Goal: Task Accomplishment & Management: Manage account settings

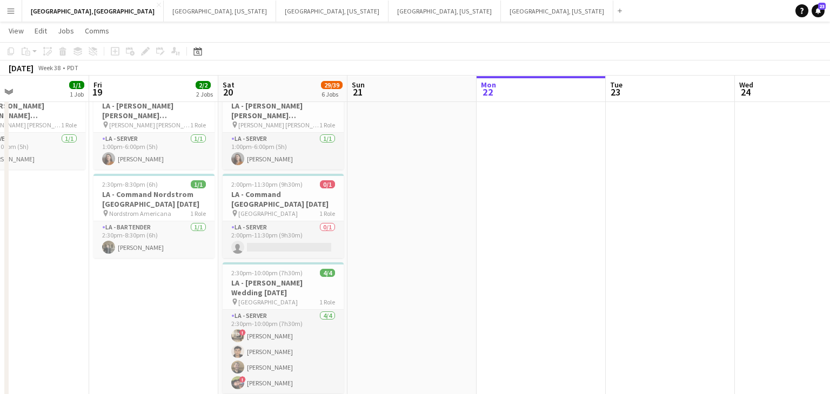
scroll to position [41, 0]
drag, startPoint x: 600, startPoint y: 233, endPoint x: 392, endPoint y: 262, distance: 209.4
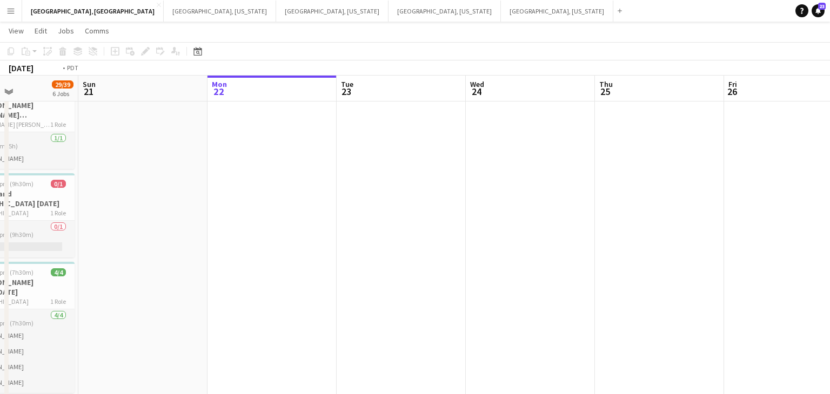
drag, startPoint x: 286, startPoint y: 270, endPoint x: 374, endPoint y: 257, distance: 88.5
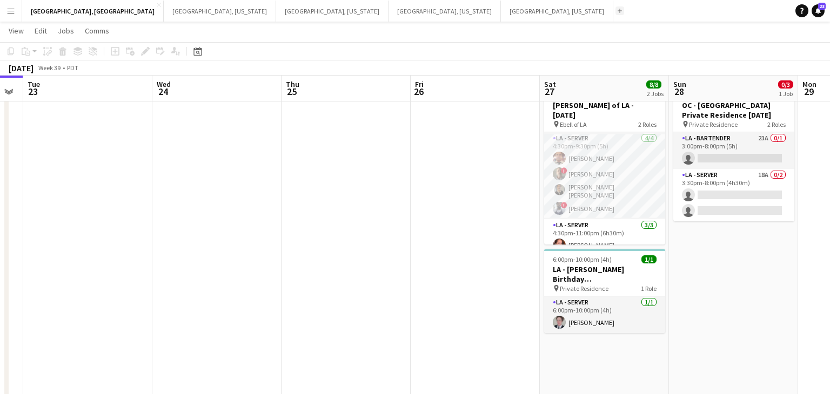
click at [615, 10] on button "Add" at bounding box center [619, 10] width 9 height 9
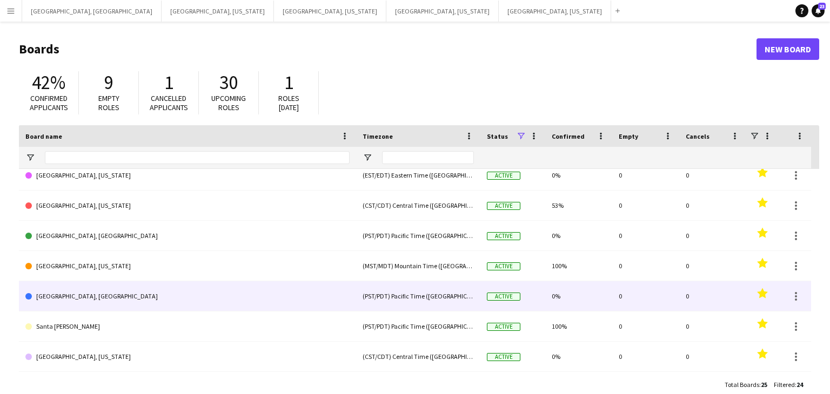
scroll to position [220, 0]
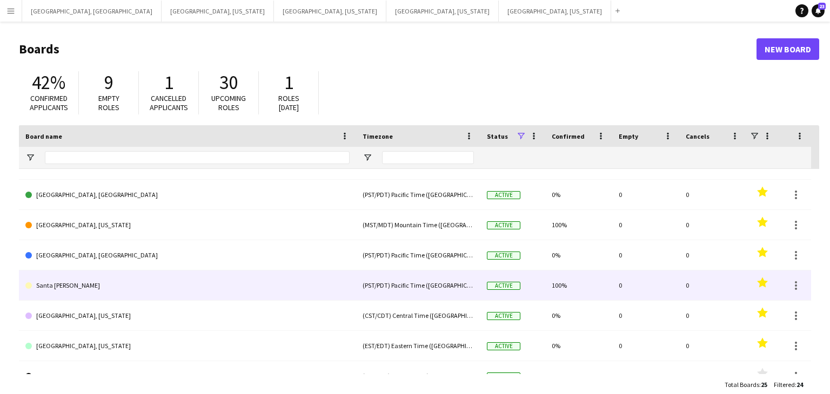
click at [97, 292] on link "Santa [PERSON_NAME]" at bounding box center [187, 286] width 324 height 30
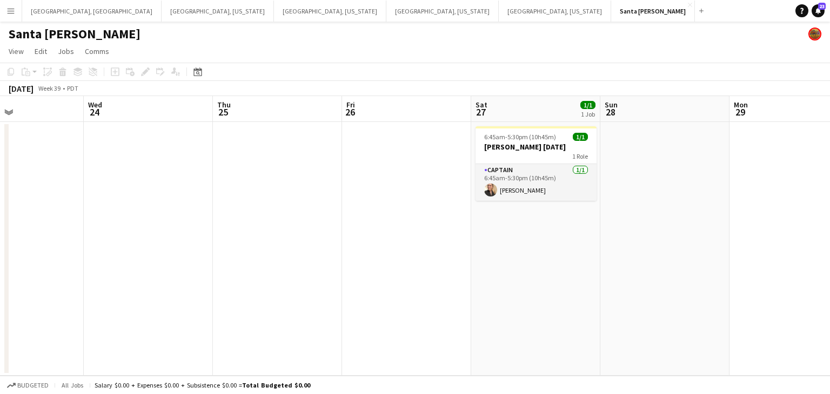
drag, startPoint x: 526, startPoint y: 248, endPoint x: 247, endPoint y: 246, distance: 278.7
click at [209, 257] on app-calendar-viewport "Sun 21 Mon 22 Tue 23 Wed 24 Thu 25 Fri 26 Sat 27 1/1 1 Job Sun 28 Mon 29 Tue 30…" at bounding box center [415, 236] width 830 height 280
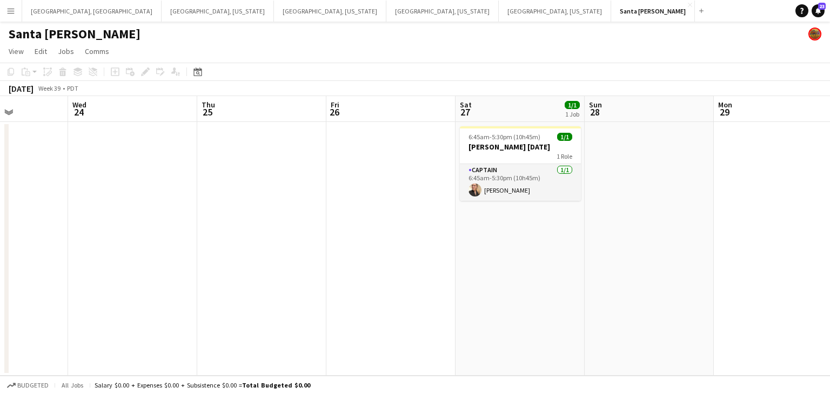
drag, startPoint x: 509, startPoint y: 143, endPoint x: 441, endPoint y: 144, distance: 68.1
click at [509, 142] on h3 "SB - Dina 9.27.25" at bounding box center [520, 147] width 121 height 10
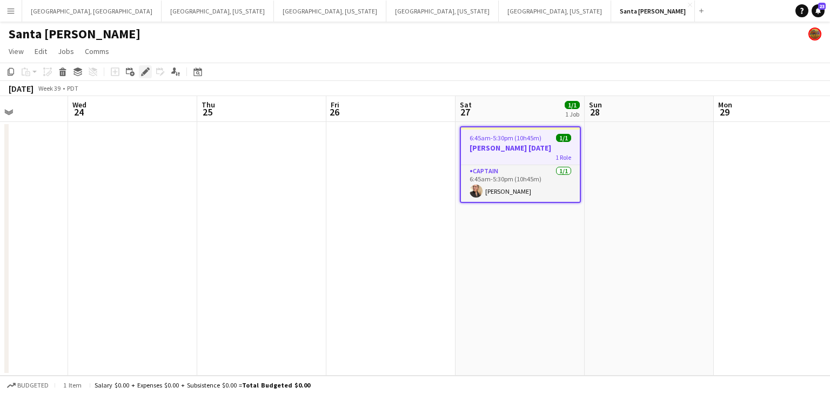
click at [146, 73] on icon "Edit" at bounding box center [145, 72] width 9 height 9
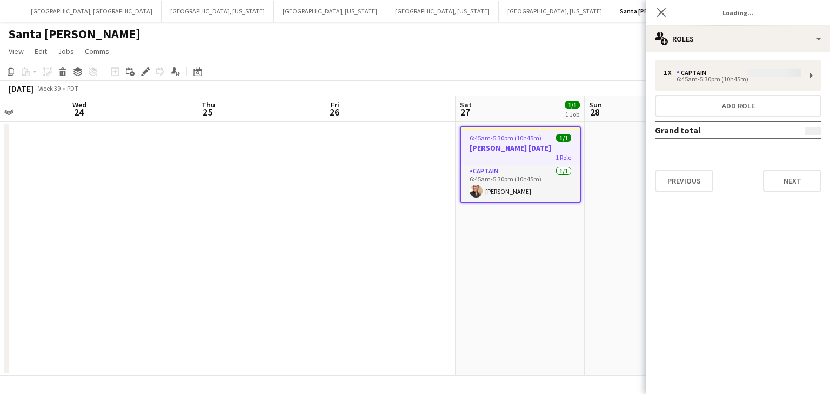
type input "**********"
click at [810, 189] on button "Next" at bounding box center [792, 181] width 58 height 22
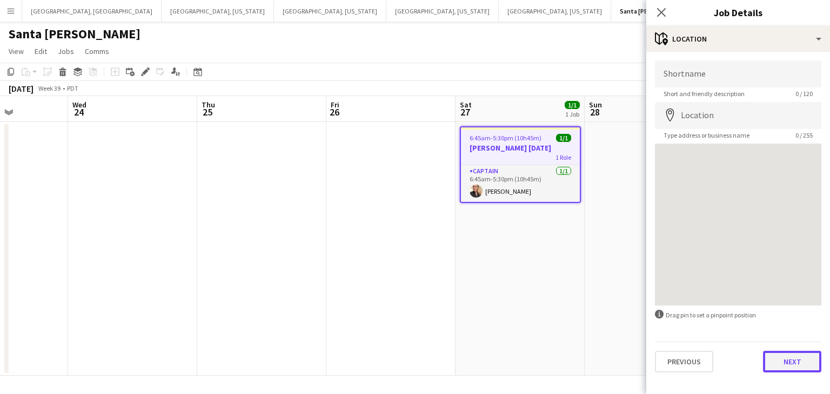
click at [789, 359] on button "Next" at bounding box center [792, 362] width 58 height 22
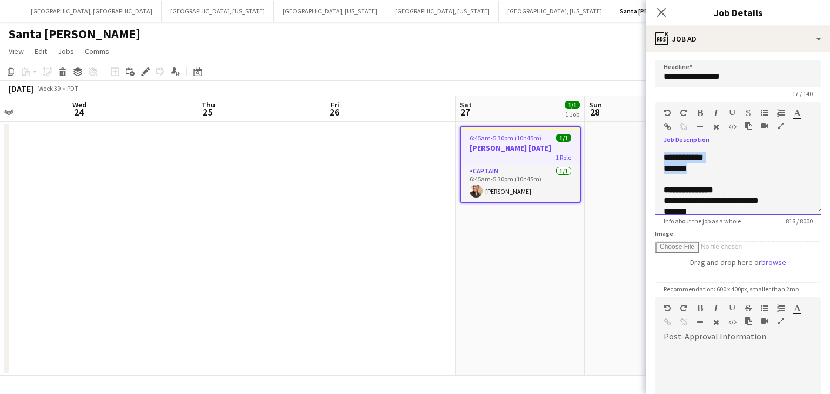
drag, startPoint x: 696, startPoint y: 168, endPoint x: 663, endPoint y: 159, distance: 34.7
click at [663, 159] on div "**********" at bounding box center [738, 182] width 166 height 65
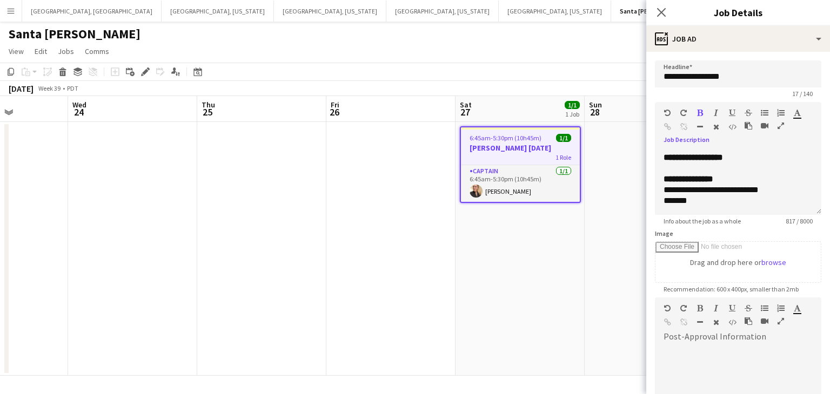
click at [701, 112] on icon "button" at bounding box center [700, 113] width 6 height 8
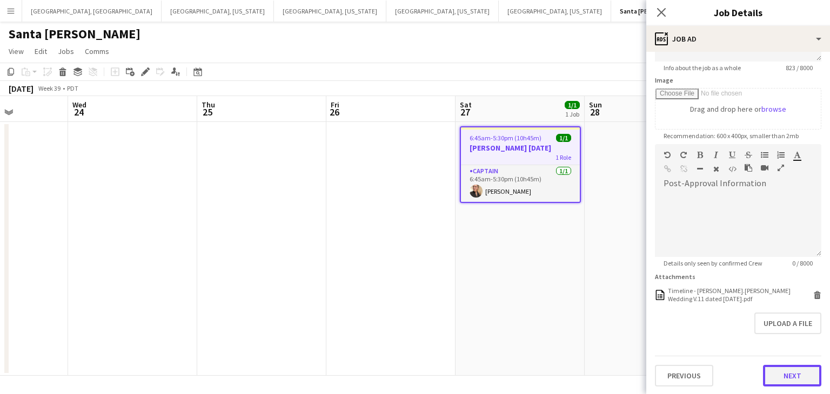
click at [790, 381] on button "Next" at bounding box center [792, 376] width 58 height 22
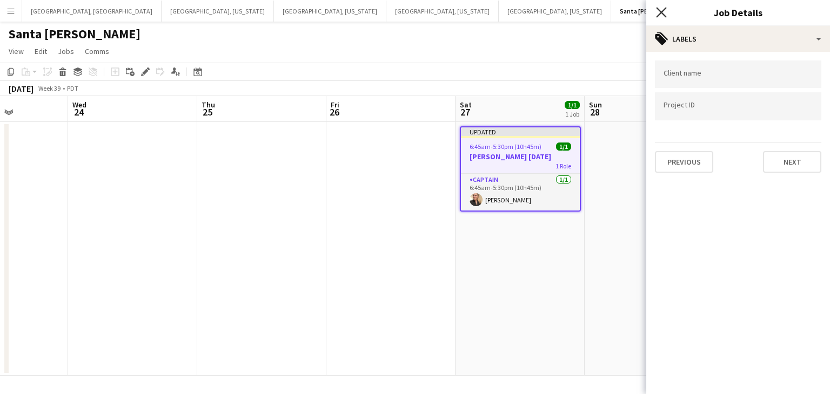
click at [658, 16] on icon "Close pop-in" at bounding box center [661, 12] width 10 height 10
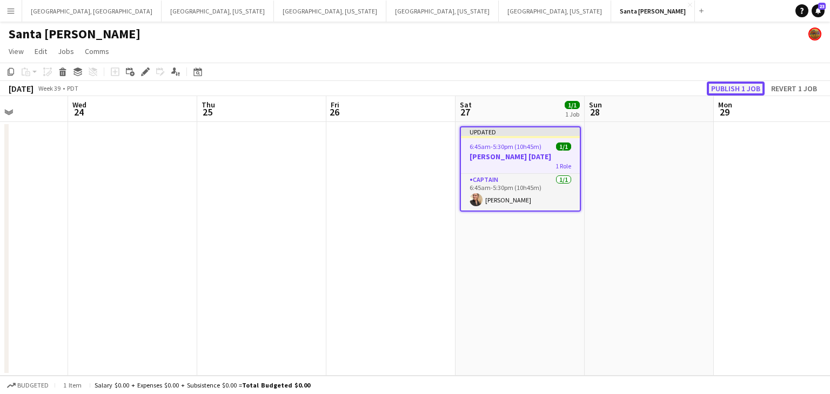
click at [737, 91] on button "Publish 1 job" at bounding box center [736, 89] width 58 height 14
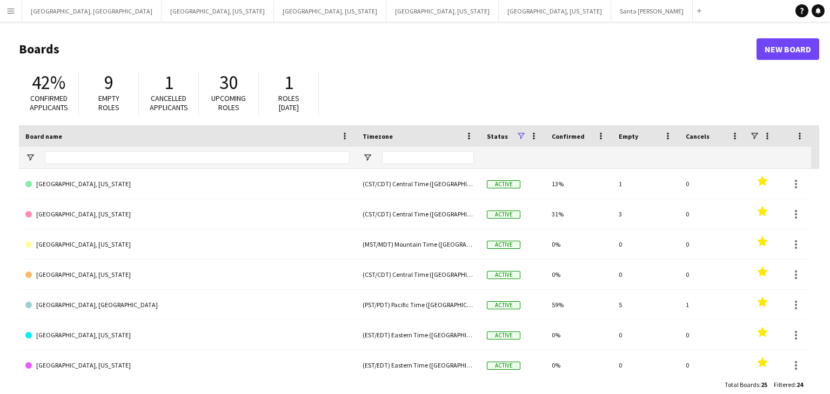
click at [13, 8] on app-icon "Menu" at bounding box center [10, 10] width 9 height 9
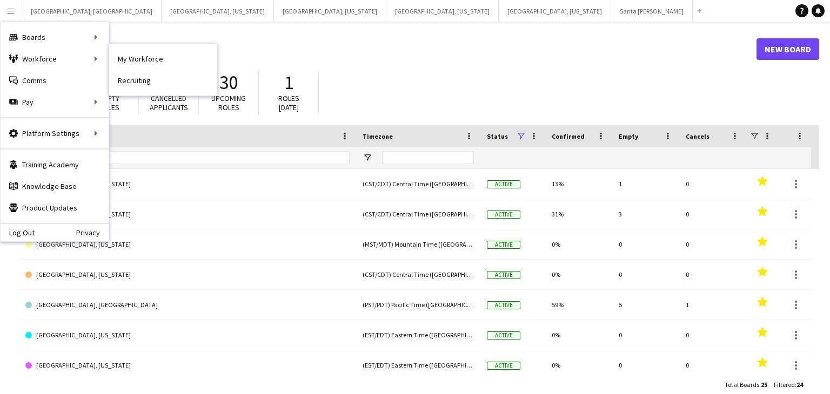
drag, startPoint x: 137, startPoint y: 65, endPoint x: 201, endPoint y: 87, distance: 68.0
click at [137, 64] on link "My Workforce" at bounding box center [163, 59] width 108 height 22
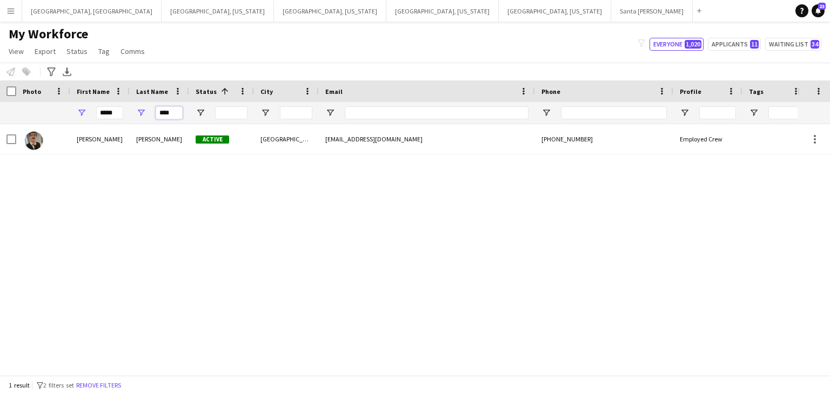
click at [161, 114] on input "****" at bounding box center [169, 112] width 27 height 13
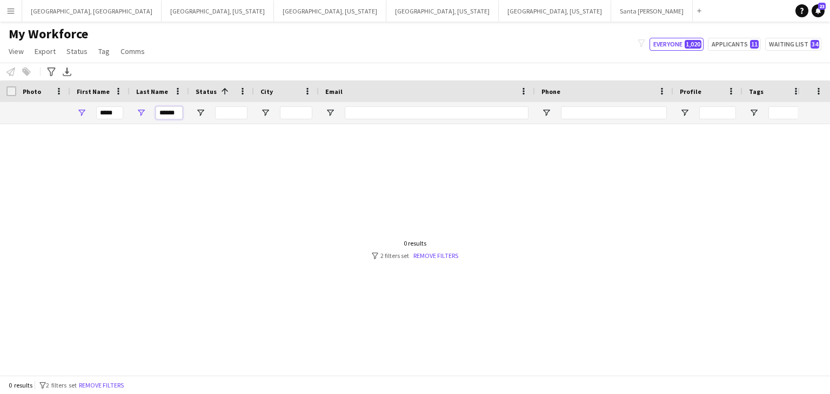
type input "******"
click at [109, 109] on input "*****" at bounding box center [109, 112] width 27 height 13
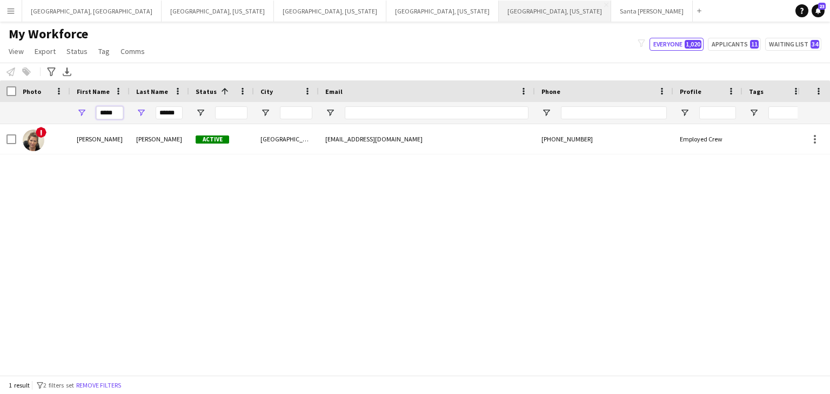
type input "*****"
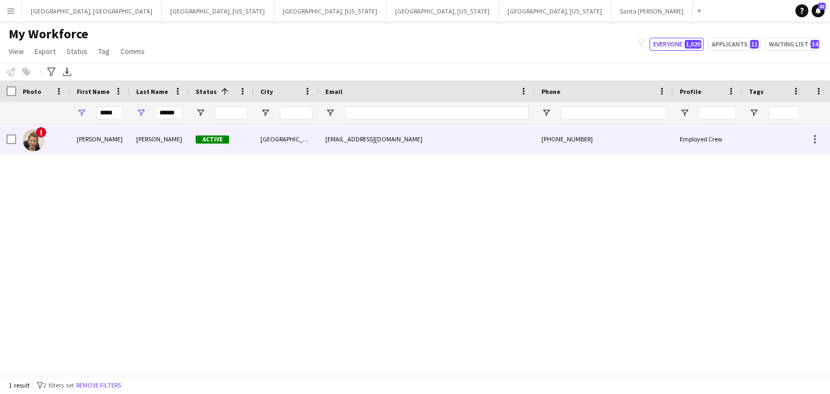
click at [31, 147] on img at bounding box center [34, 141] width 22 height 22
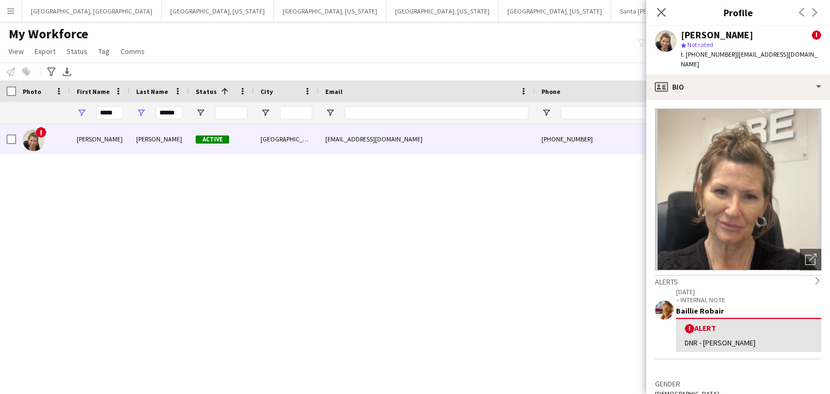
drag, startPoint x: 659, startPoint y: 11, endPoint x: 411, endPoint y: 45, distance: 250.8
click at [659, 10] on icon at bounding box center [661, 12] width 9 height 9
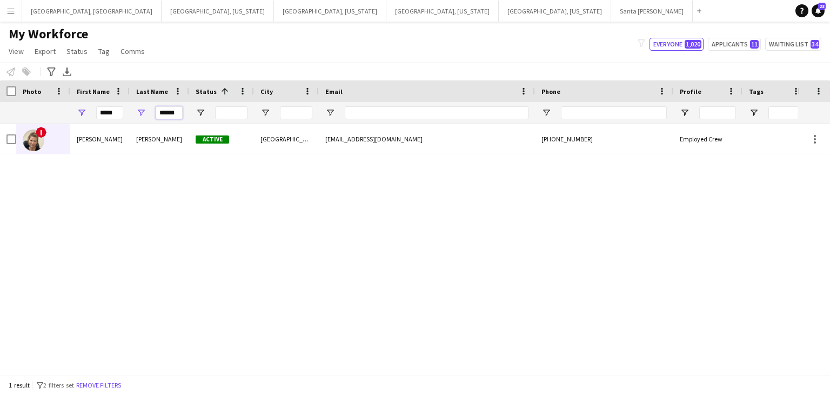
click at [167, 113] on input "******" at bounding box center [169, 112] width 27 height 13
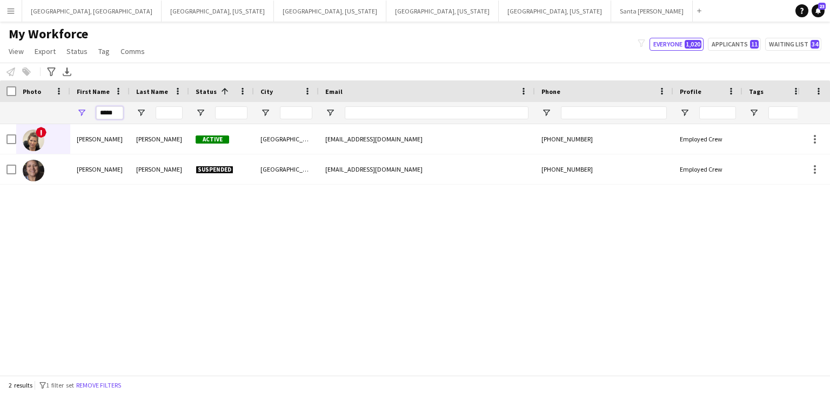
click at [109, 116] on input "*****" at bounding box center [109, 112] width 27 height 13
click at [162, 12] on button "Nashville, Tennessee Close" at bounding box center [218, 11] width 112 height 21
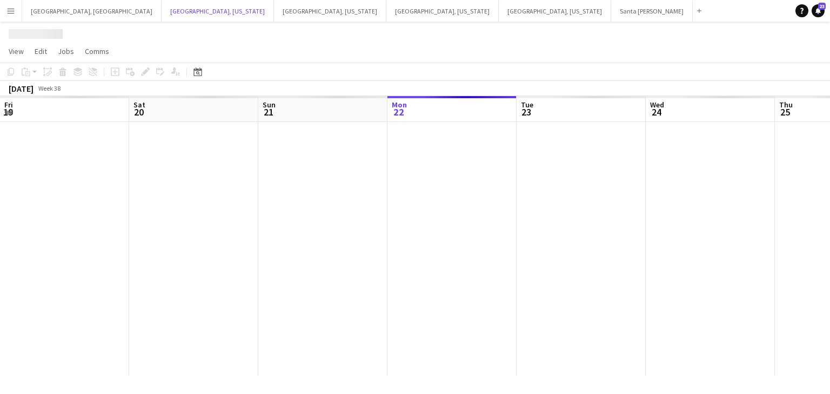
scroll to position [0, 258]
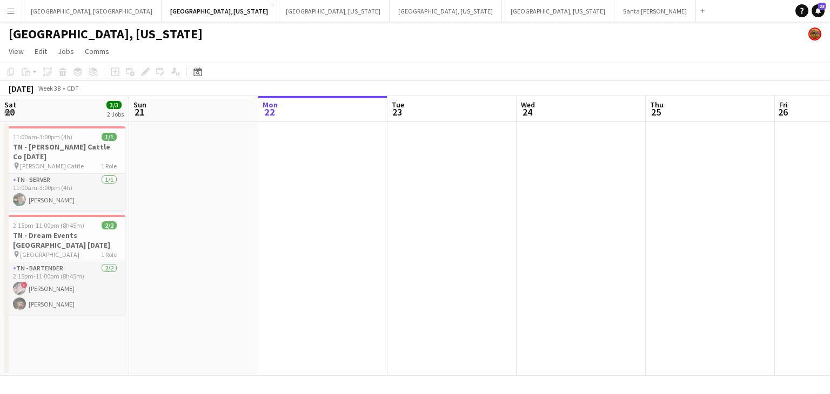
drag, startPoint x: 443, startPoint y: 207, endPoint x: 488, endPoint y: 206, distance: 44.3
click at [488, 206] on app-calendar-viewport "Thu 18 Fri 19 Sat 20 3/3 2 Jobs Sun 21 Mon 22 Tue 23 Wed 24 Thu 25 Fri 26 Sat 2…" at bounding box center [415, 236] width 830 height 280
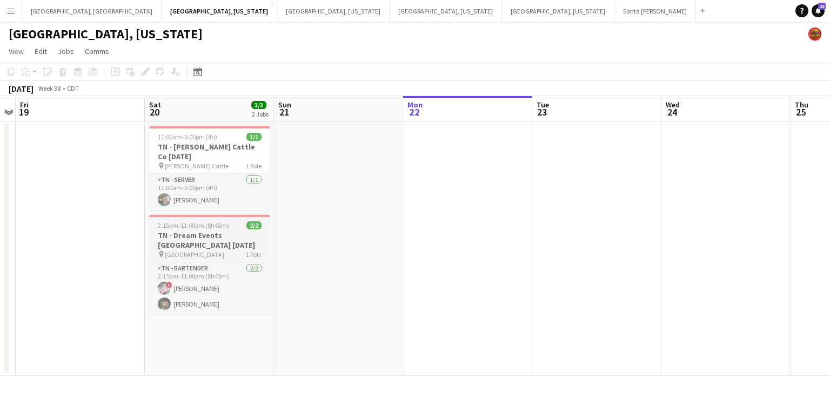
click at [201, 231] on h3 "TN - Dream Events Cedarmont Farm 9.20.25" at bounding box center [209, 240] width 121 height 19
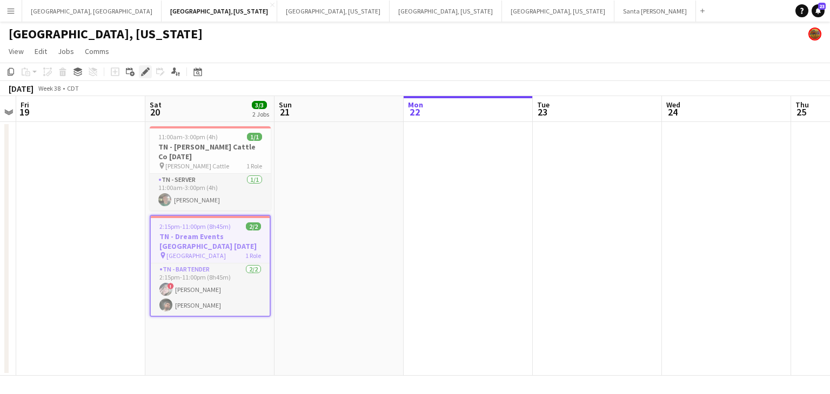
click at [145, 73] on icon at bounding box center [145, 72] width 6 height 6
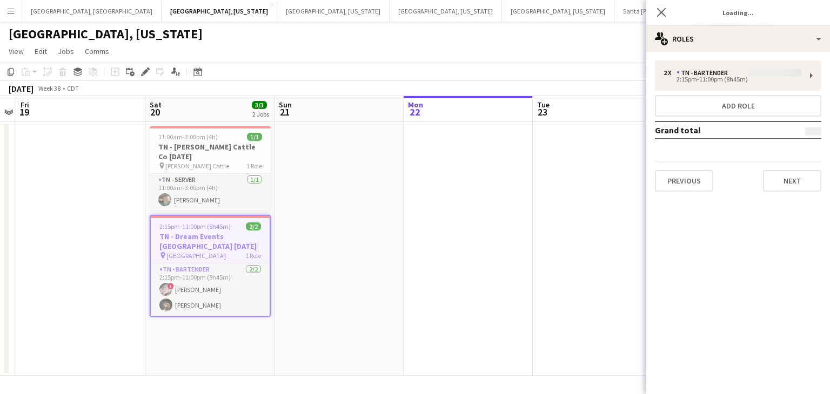
type input "**********"
click at [790, 183] on button "Next" at bounding box center [792, 181] width 58 height 22
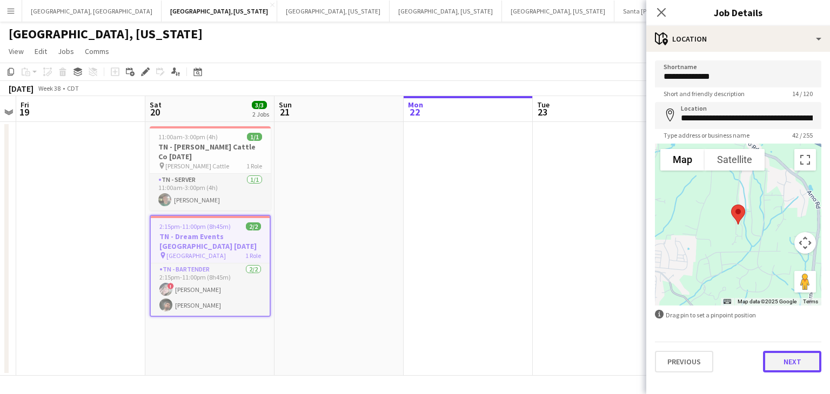
click at [797, 360] on button "Next" at bounding box center [792, 362] width 58 height 22
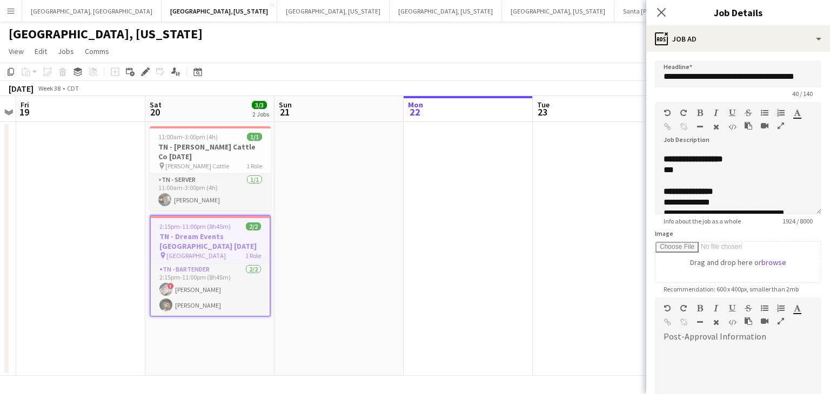
scroll to position [76, 0]
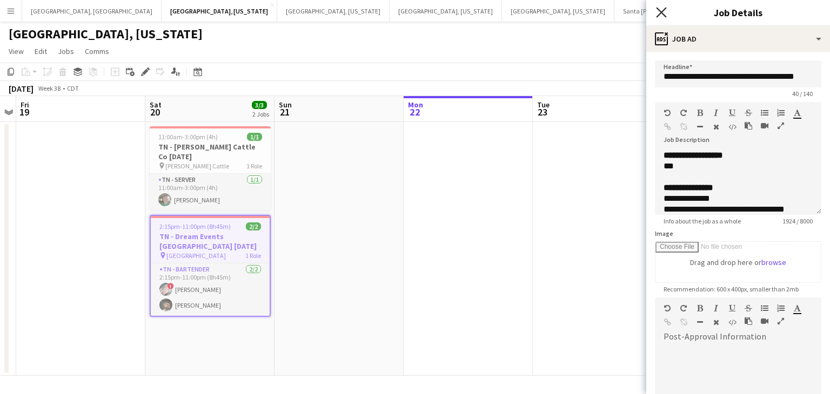
click at [658, 14] on icon "Close pop-in" at bounding box center [661, 12] width 10 height 10
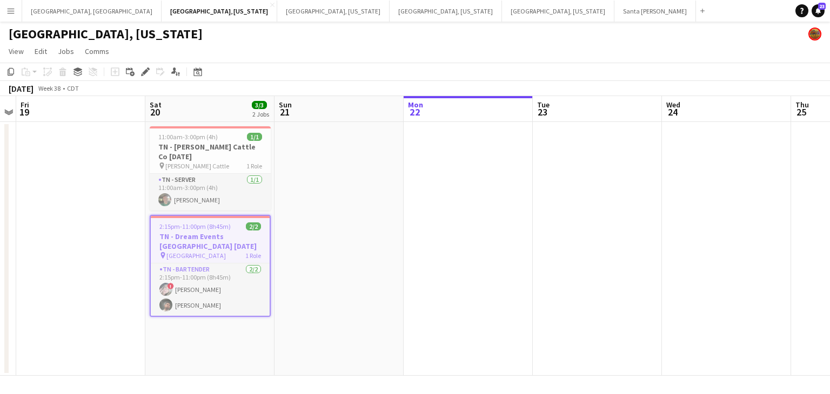
click at [4, 15] on button "Menu" at bounding box center [11, 11] width 22 height 22
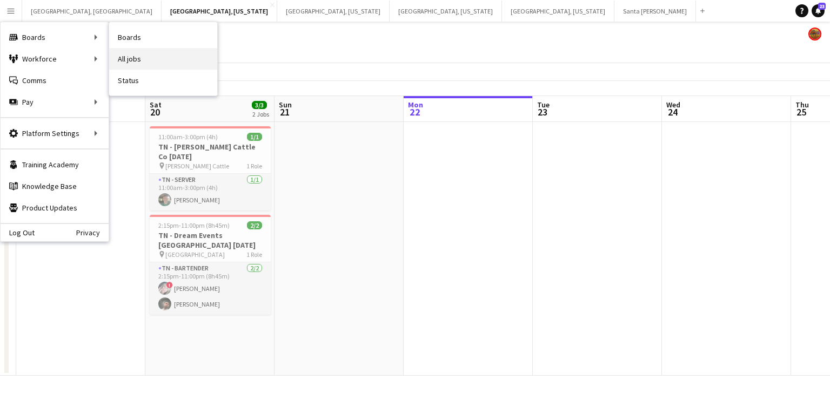
click at [139, 55] on link "All jobs" at bounding box center [163, 59] width 108 height 22
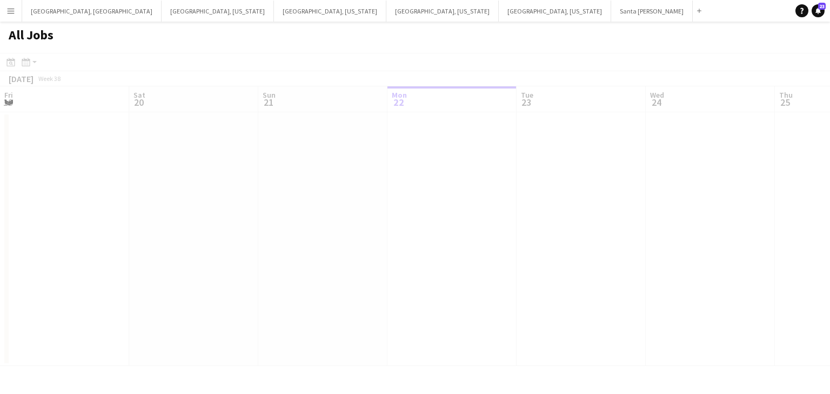
scroll to position [0, 258]
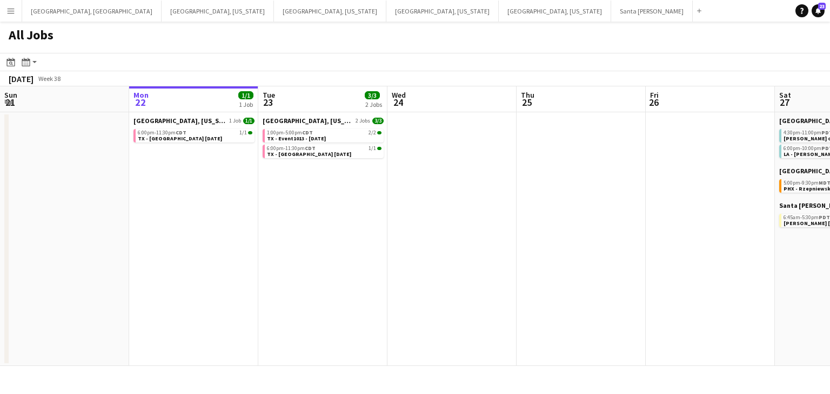
drag, startPoint x: 338, startPoint y: 239, endPoint x: 551, endPoint y: 207, distance: 215.3
click at [551, 207] on app-calendar-viewport "Fri 19 2/2 2 Jobs Sat 20 37/47 10 Jobs Sun 21 Mon 22 1/1 1 Job Tue 23 3/3 2 Job…" at bounding box center [415, 226] width 830 height 280
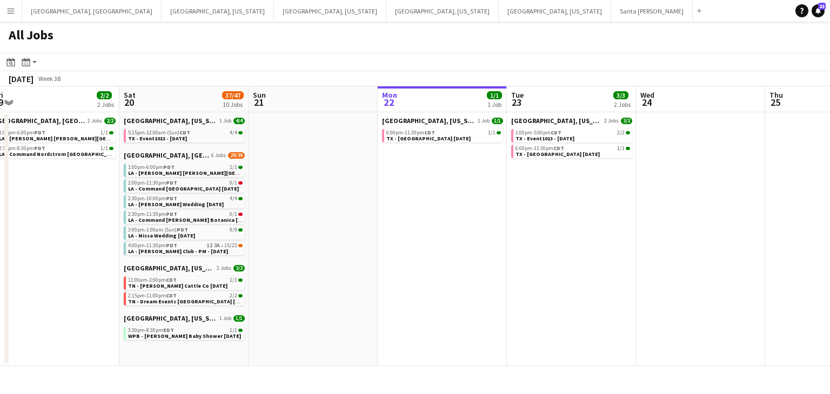
scroll to position [0, 218]
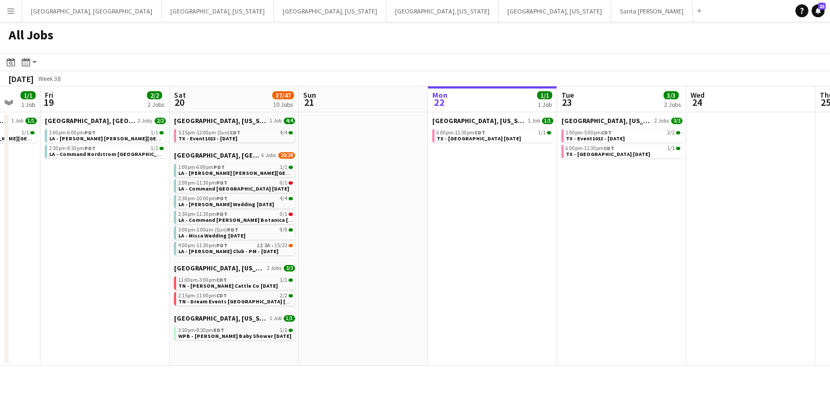
drag, startPoint x: 357, startPoint y: 235, endPoint x: 442, endPoint y: 230, distance: 86.1
click at [442, 230] on app-calendar-viewport "Wed 17 Thu 18 1/1 1 Job Fri 19 2/2 2 Jobs Sat 20 37/47 10 Jobs Sun 21 Mon 22 1/…" at bounding box center [415, 226] width 830 height 280
click at [236, 333] on span "WPB - Devi Schneider Baby Shower 9.20.25" at bounding box center [234, 336] width 113 height 7
click at [218, 139] on span "TX - Event1013 - 9.20.25" at bounding box center [207, 138] width 59 height 7
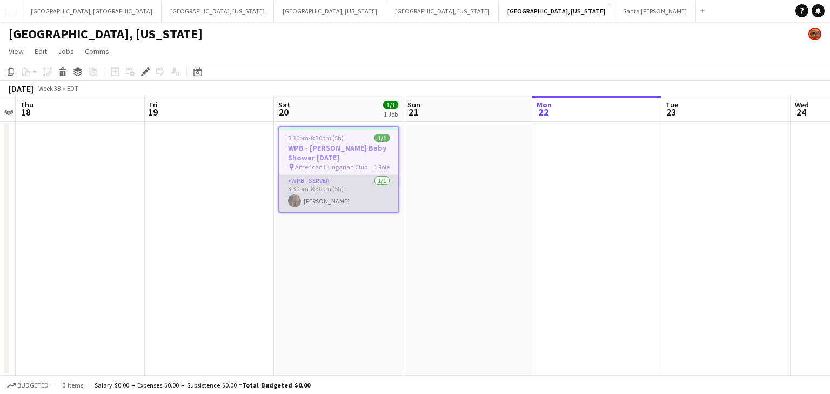
click at [352, 198] on app-card-role "WPB - Server 1/1 3:30pm-8:30pm (5h) Cindy Harrell" at bounding box center [338, 193] width 119 height 37
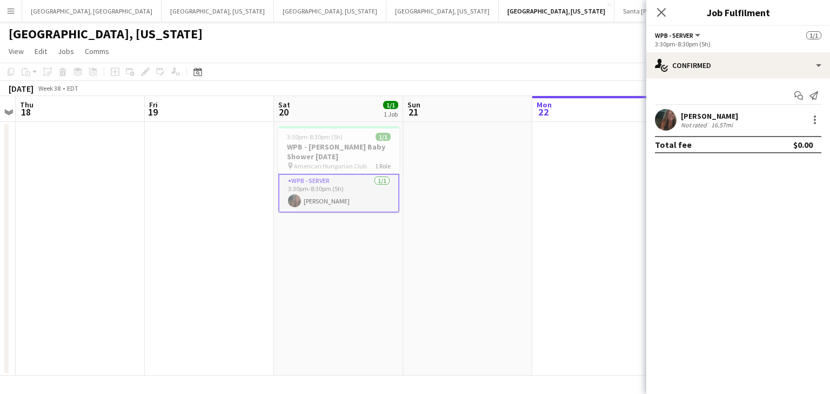
click at [696, 121] on div "Not rated" at bounding box center [695, 125] width 28 height 8
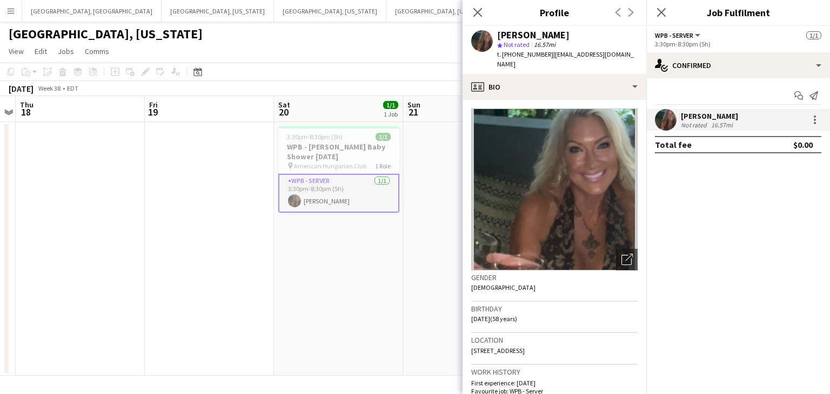
click at [523, 53] on span "t. +19045251494" at bounding box center [525, 54] width 56 height 8
copy span "19045251494"
drag, startPoint x: 499, startPoint y: 36, endPoint x: 577, endPoint y: 37, distance: 78.3
click at [577, 37] on div "Cindy Harrell" at bounding box center [567, 35] width 140 height 10
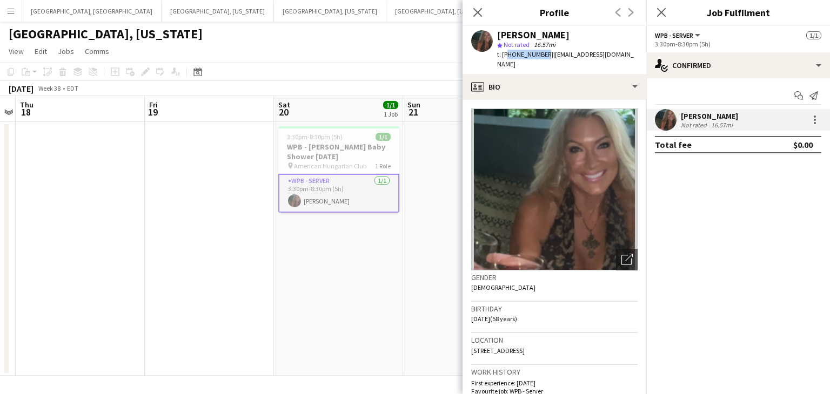
copy div "Cindy Harrell"
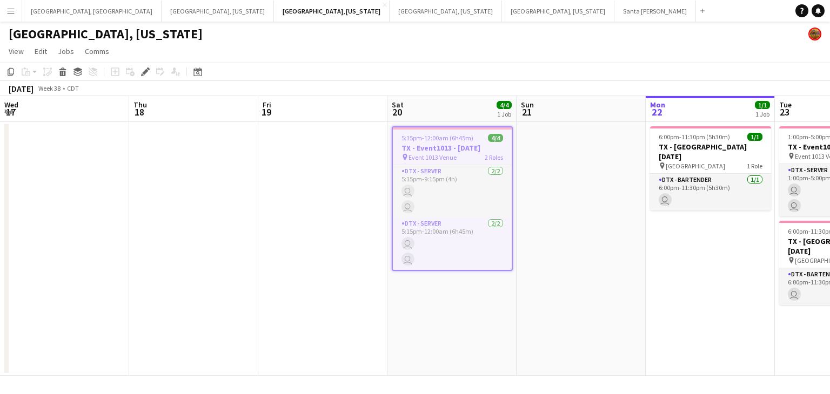
scroll to position [0, 372]
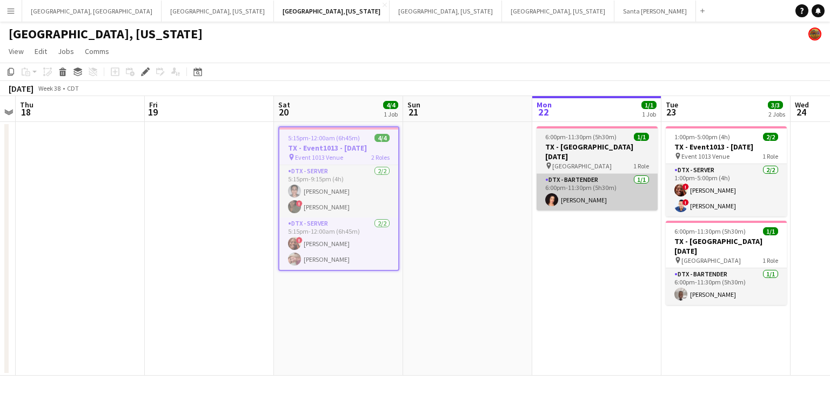
click at [354, 204] on app-card-role "DTX - Server 2/2 5:15pm-9:15pm (4h) María Vargas ! Bwalya Chisanga" at bounding box center [338, 191] width 119 height 52
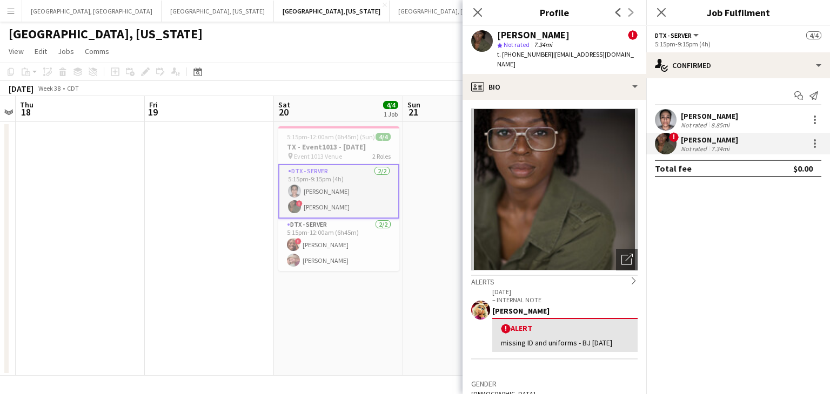
drag, startPoint x: 498, startPoint y: 36, endPoint x: 574, endPoint y: 36, distance: 75.6
click at [574, 36] on div "Bwalya Chisanga !" at bounding box center [567, 35] width 140 height 10
copy div "Bwalya Chisanga"
click at [703, 121] on div "Not rated" at bounding box center [695, 125] width 28 height 8
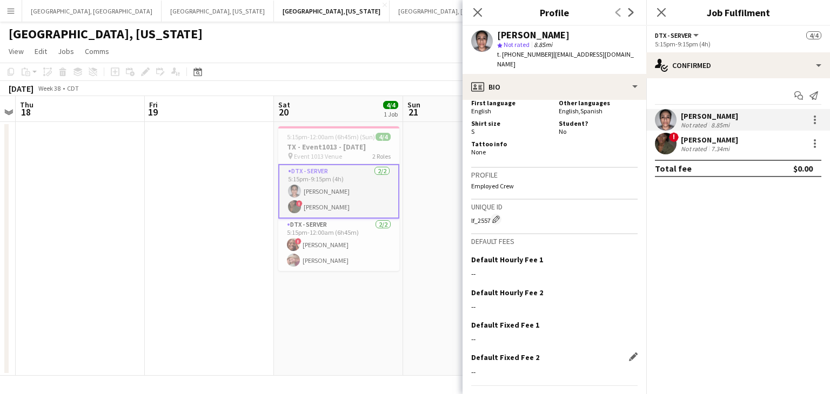
scroll to position [485, 0]
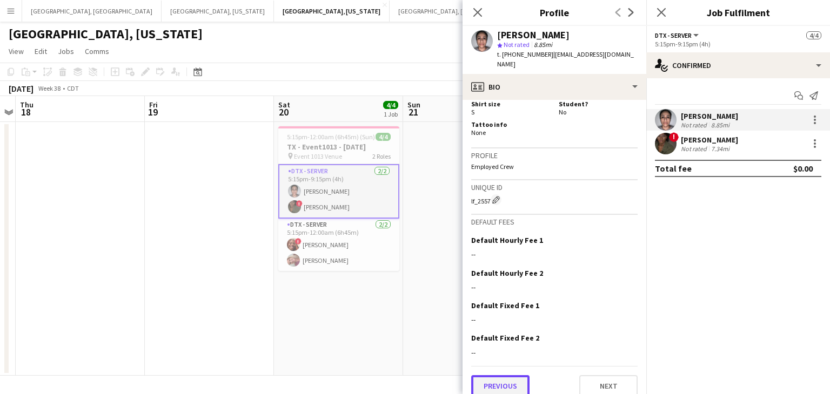
click at [508, 375] on button "Previous" at bounding box center [500, 386] width 58 height 22
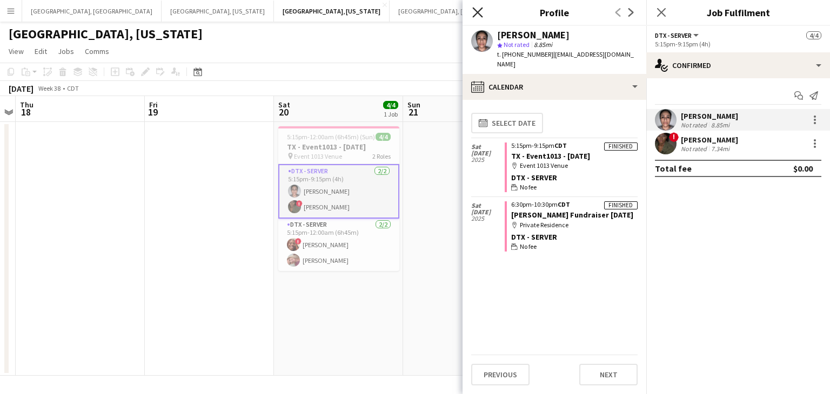
click at [478, 11] on icon "Close pop-in" at bounding box center [477, 12] width 10 height 10
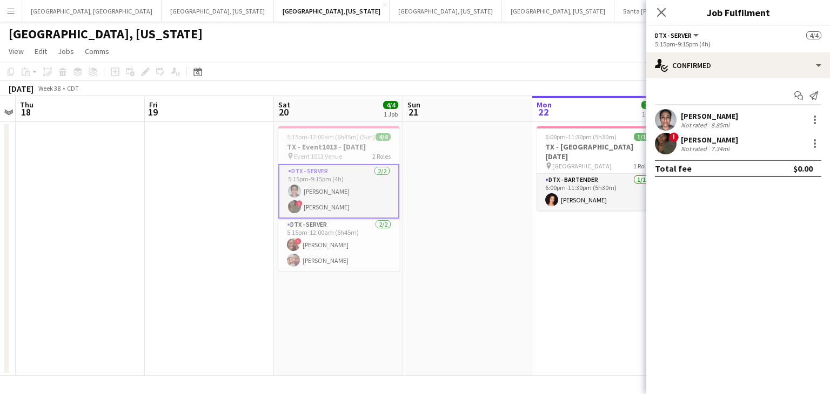
click at [684, 145] on div "Not rated" at bounding box center [695, 149] width 28 height 8
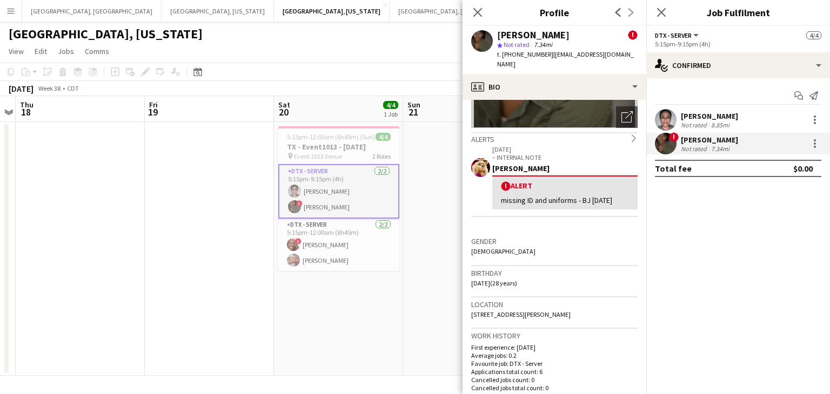
scroll to position [238, 0]
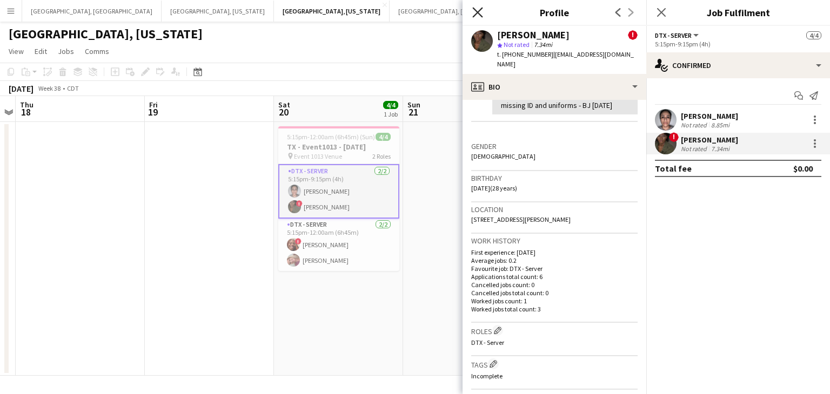
click at [478, 11] on icon at bounding box center [477, 12] width 10 height 10
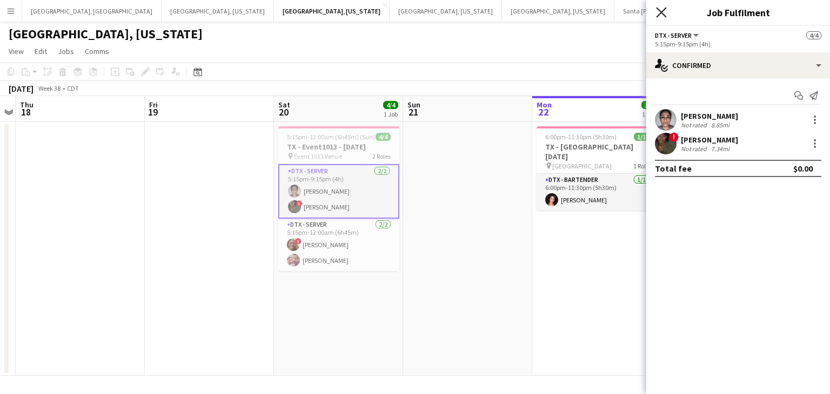
click at [661, 12] on icon at bounding box center [661, 12] width 10 height 10
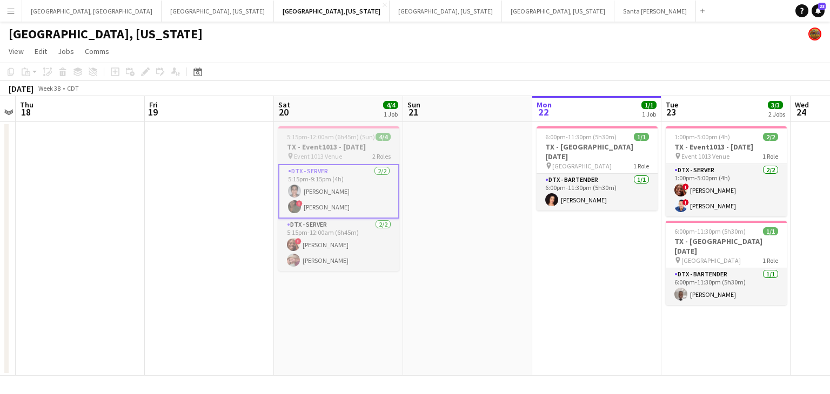
click at [342, 140] on span "5:15pm-12:00am (6h45m) (Sun)" at bounding box center [331, 137] width 88 height 8
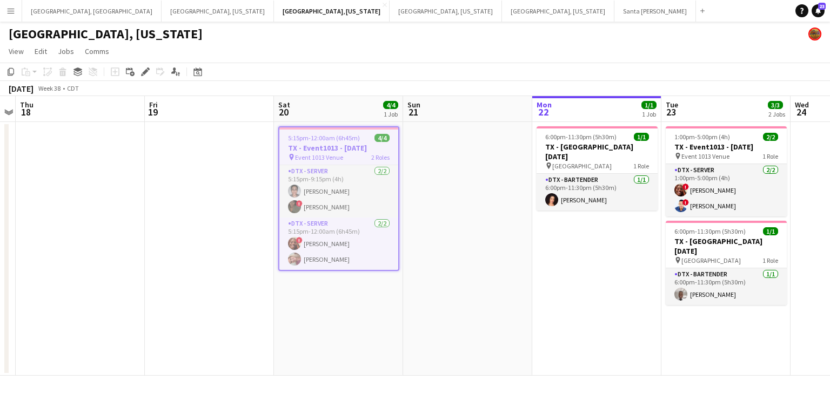
click at [146, 68] on icon "Edit" at bounding box center [145, 72] width 9 height 9
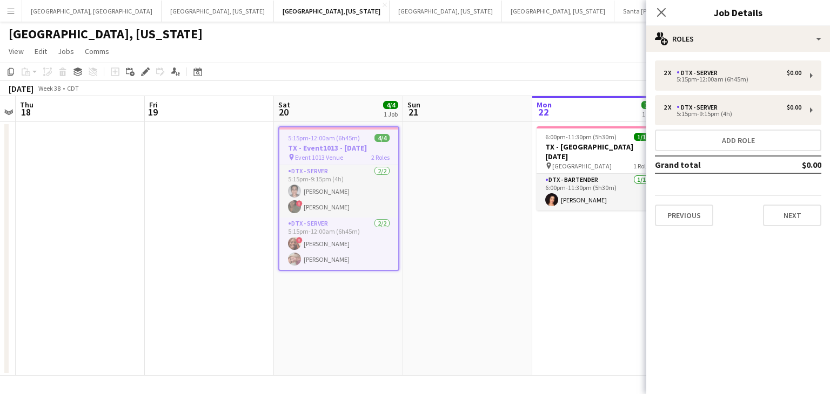
click at [783, 228] on div "2 x DTX - Server $0.00 5:15pm-12:00am (6h45m) 2 x DTX - Server $0.00 5:15pm-9:1…" at bounding box center [738, 143] width 184 height 183
click at [783, 213] on button "Next" at bounding box center [792, 216] width 58 height 22
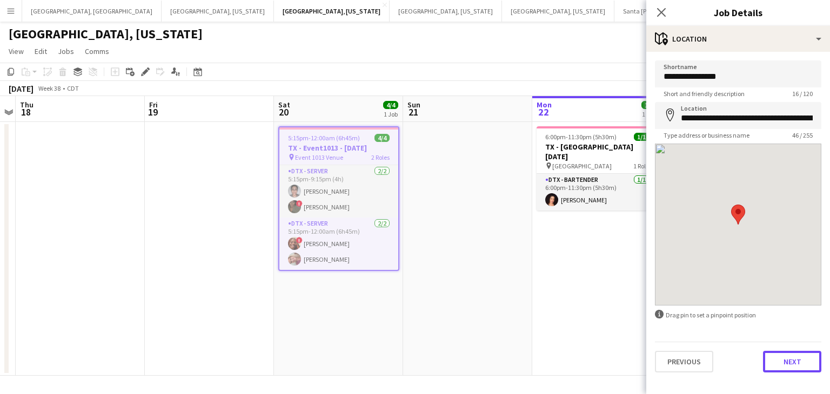
click at [797, 366] on button "Next" at bounding box center [792, 362] width 58 height 22
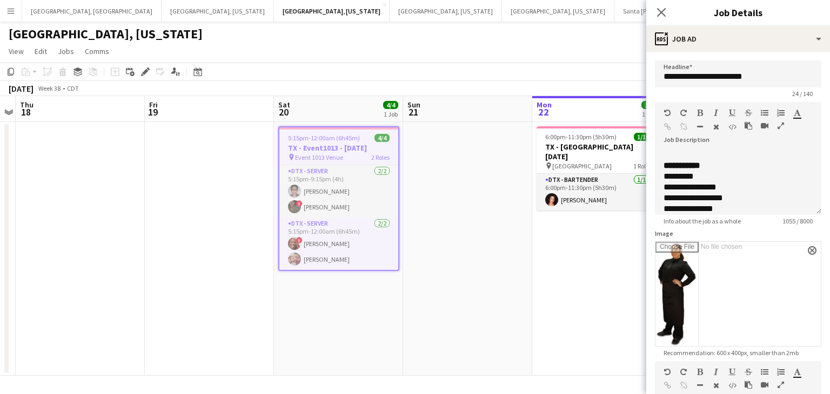
scroll to position [139, 0]
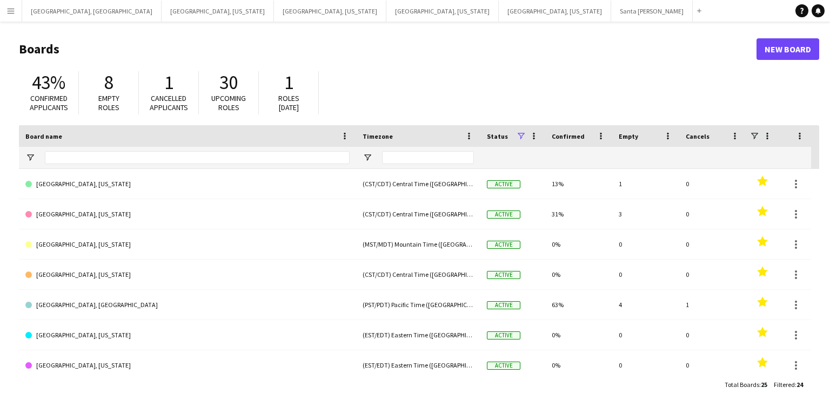
click at [3, 12] on button "Menu" at bounding box center [11, 11] width 22 height 22
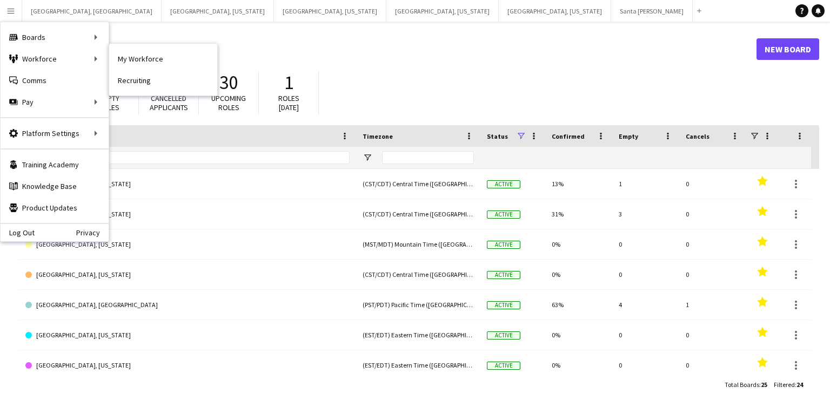
click at [141, 57] on link "My Workforce" at bounding box center [163, 59] width 108 height 22
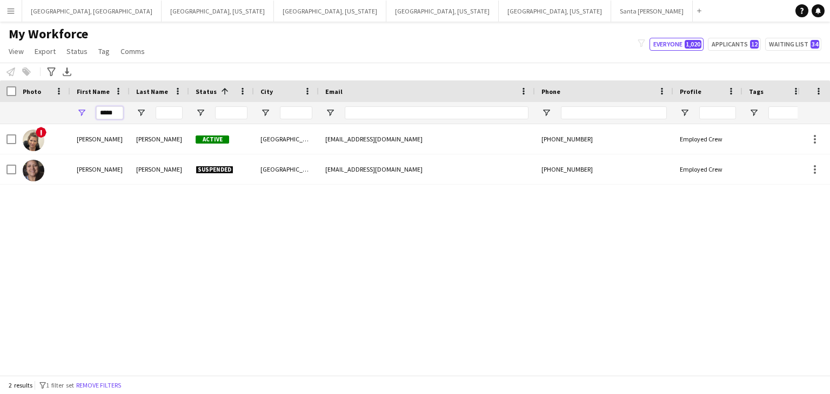
click at [111, 114] on input "*****" at bounding box center [109, 112] width 27 height 13
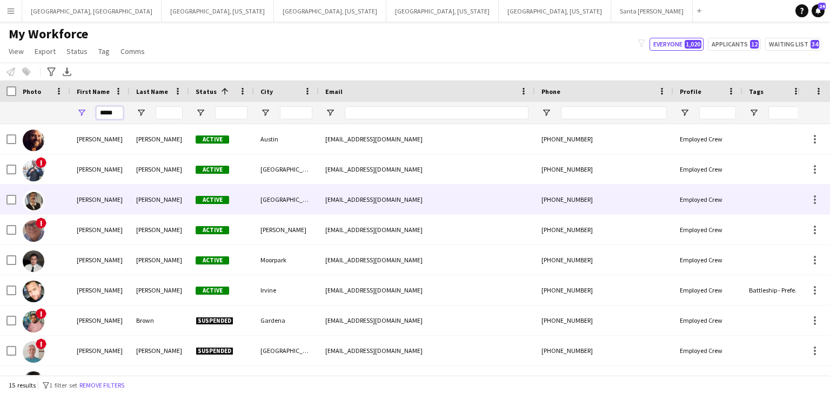
type input "*****"
click at [113, 201] on div "[PERSON_NAME]" at bounding box center [99, 200] width 59 height 30
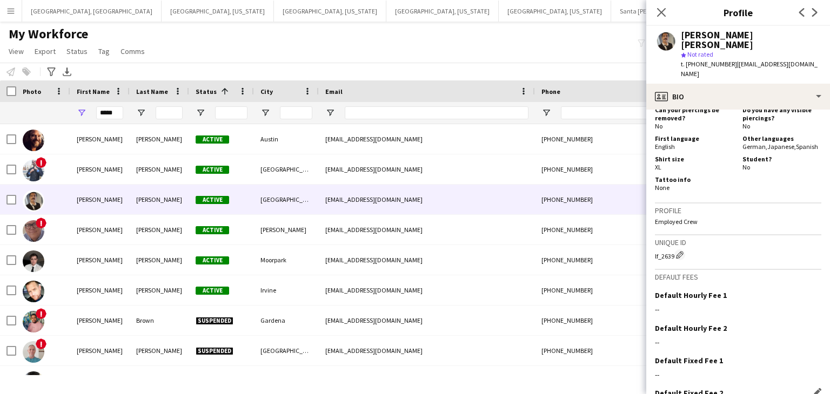
scroll to position [485, 0]
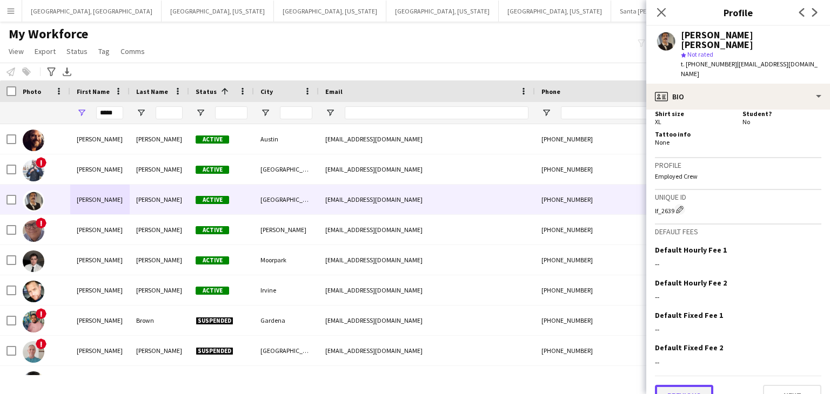
click at [680, 385] on button "Previous" at bounding box center [684, 396] width 58 height 22
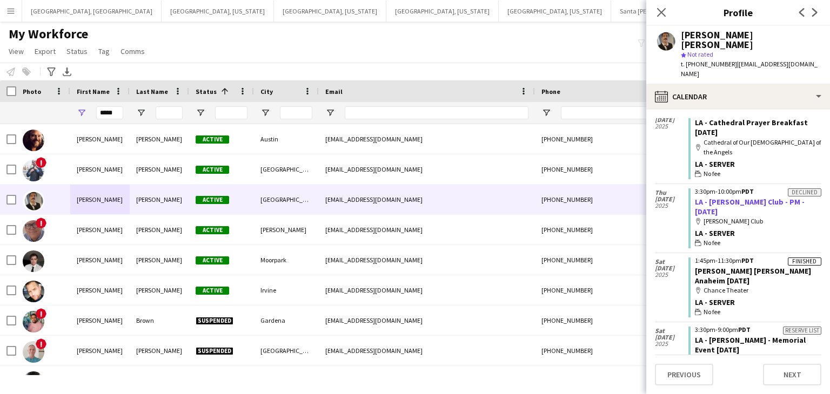
scroll to position [367, 0]
